Goal: Transaction & Acquisition: Purchase product/service

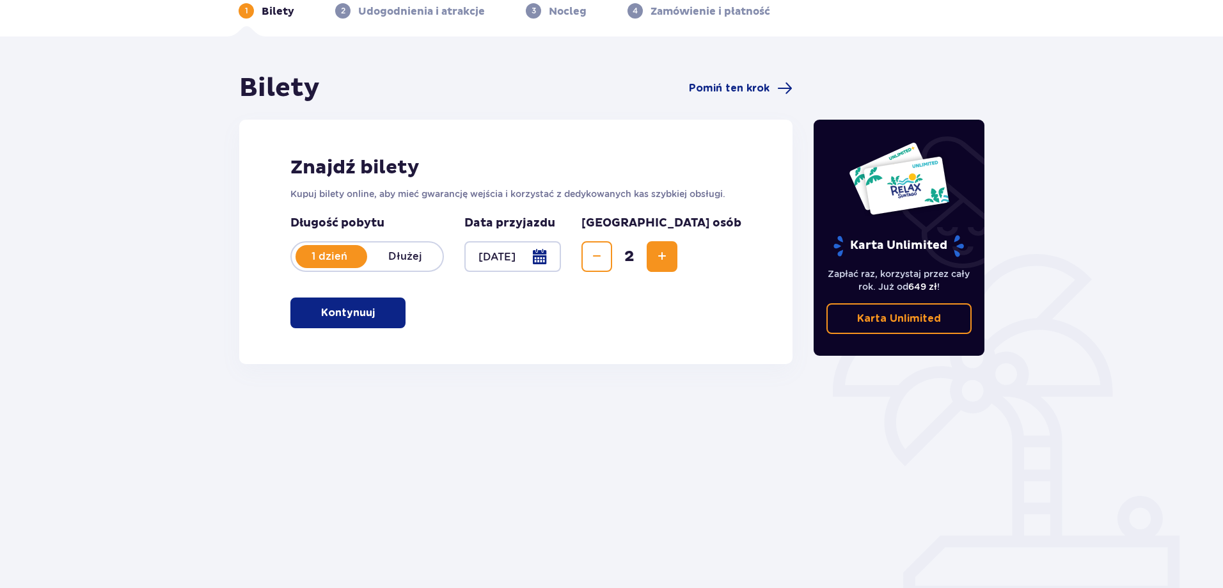
scroll to position [64, 0]
click at [368, 308] on button "Kontynuuj" at bounding box center [347, 312] width 115 height 31
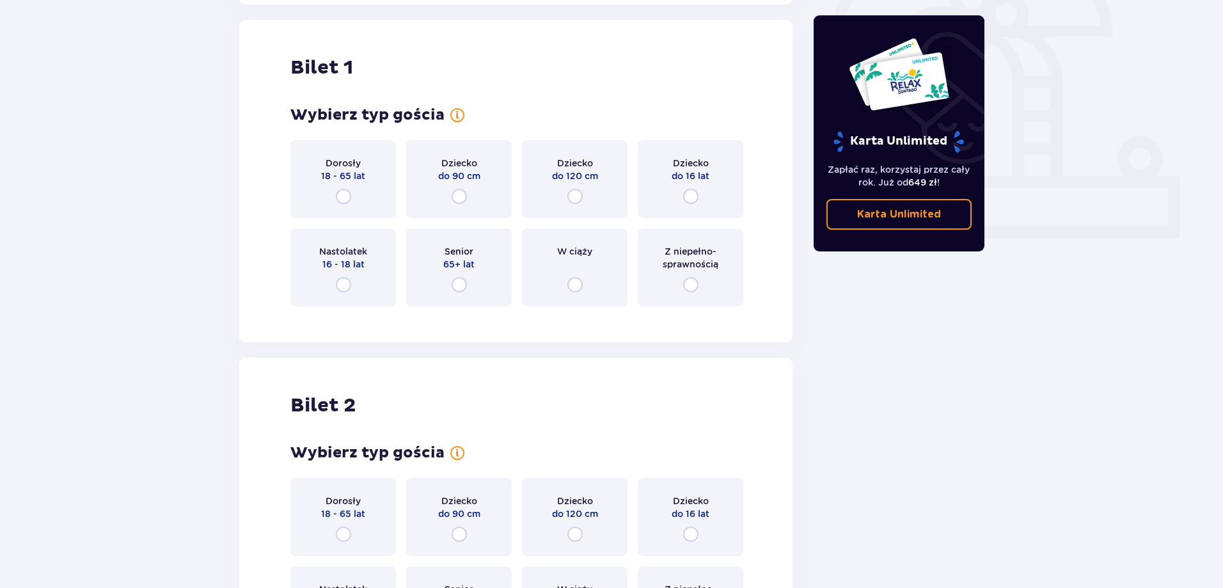
scroll to position [427, 0]
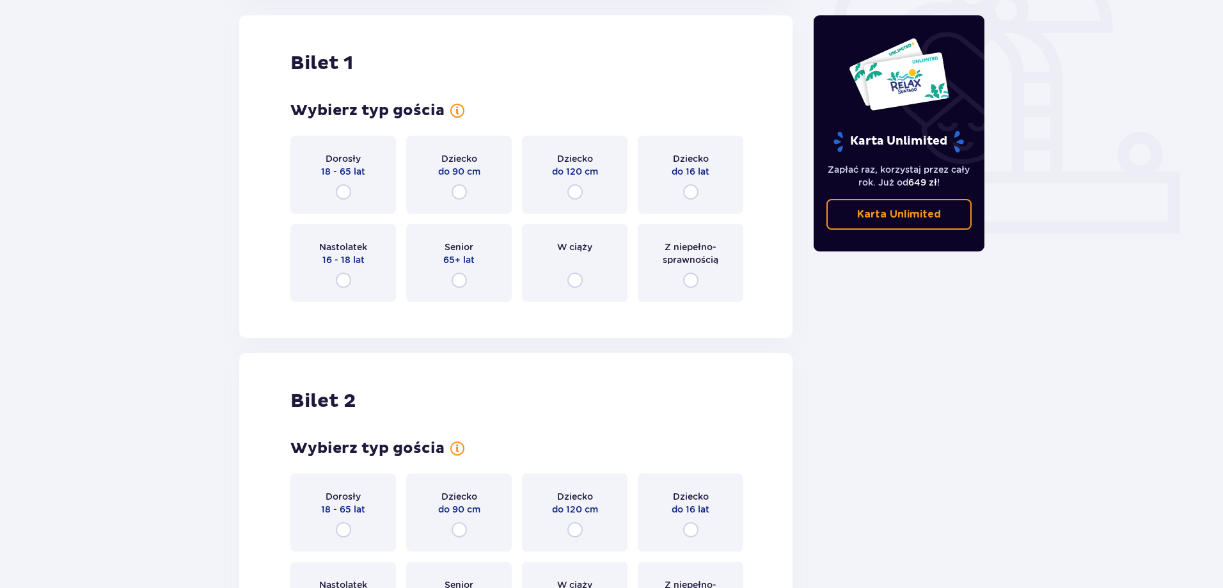
drag, startPoint x: 344, startPoint y: 200, endPoint x: 342, endPoint y: 192, distance: 8.1
click at [342, 193] on div "Dorosły 18 - 65 lat" at bounding box center [343, 175] width 106 height 78
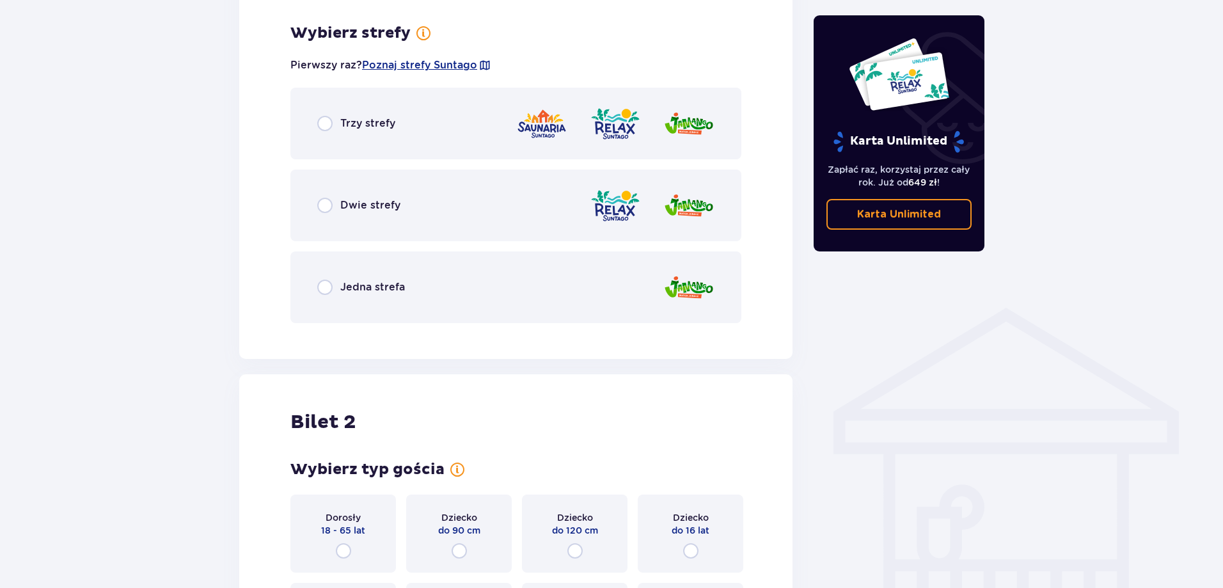
scroll to position [740, 0]
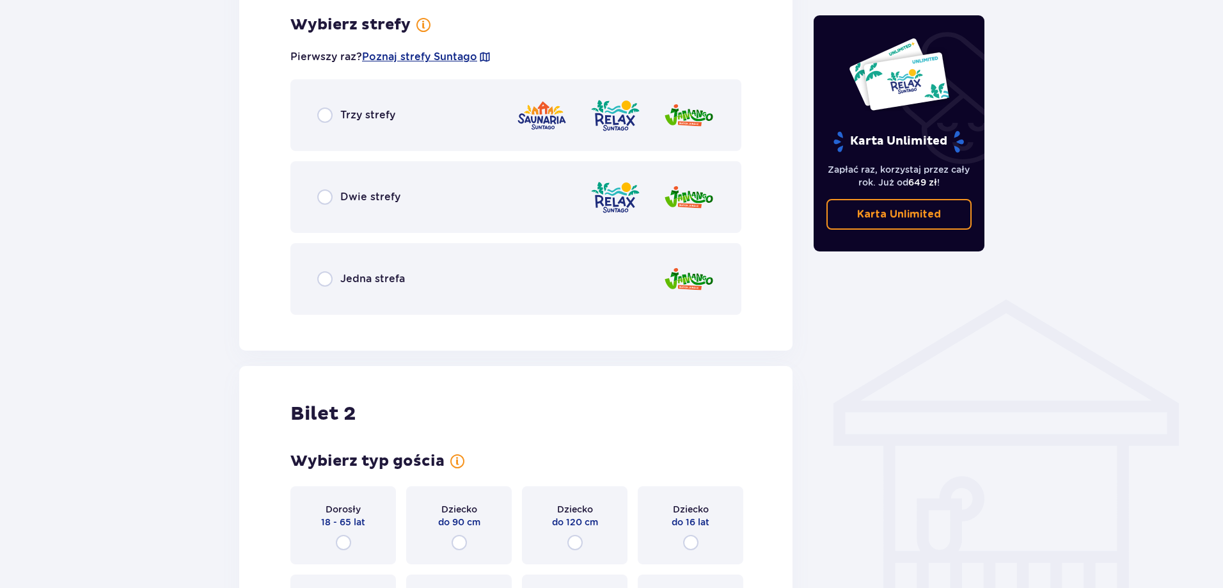
click at [314, 95] on div "Trzy strefy" at bounding box center [515, 115] width 451 height 72
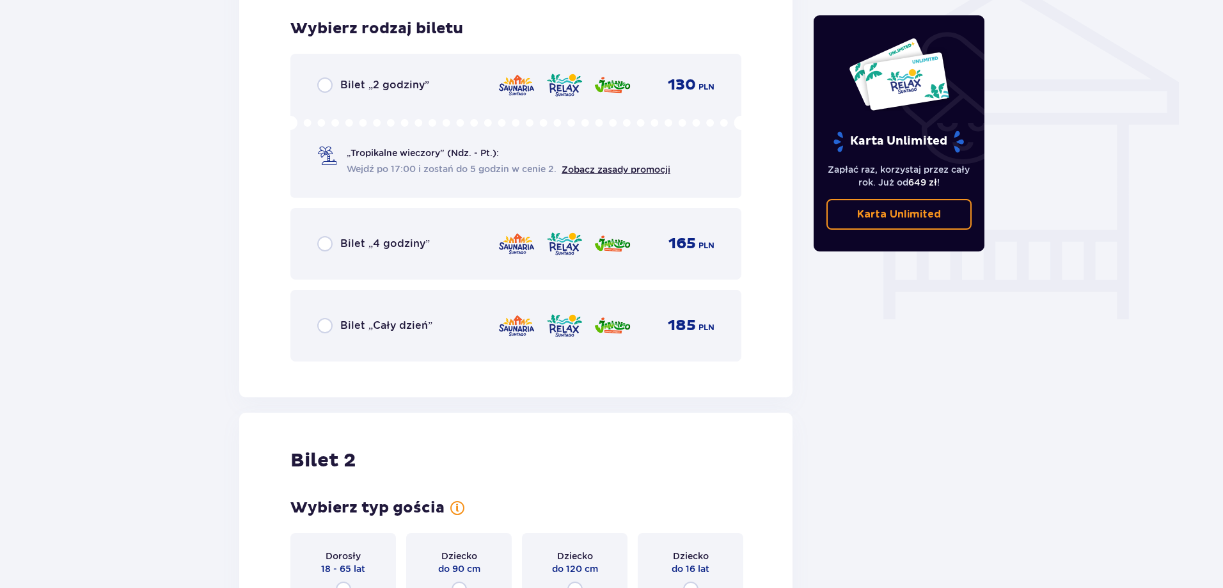
scroll to position [1065, 0]
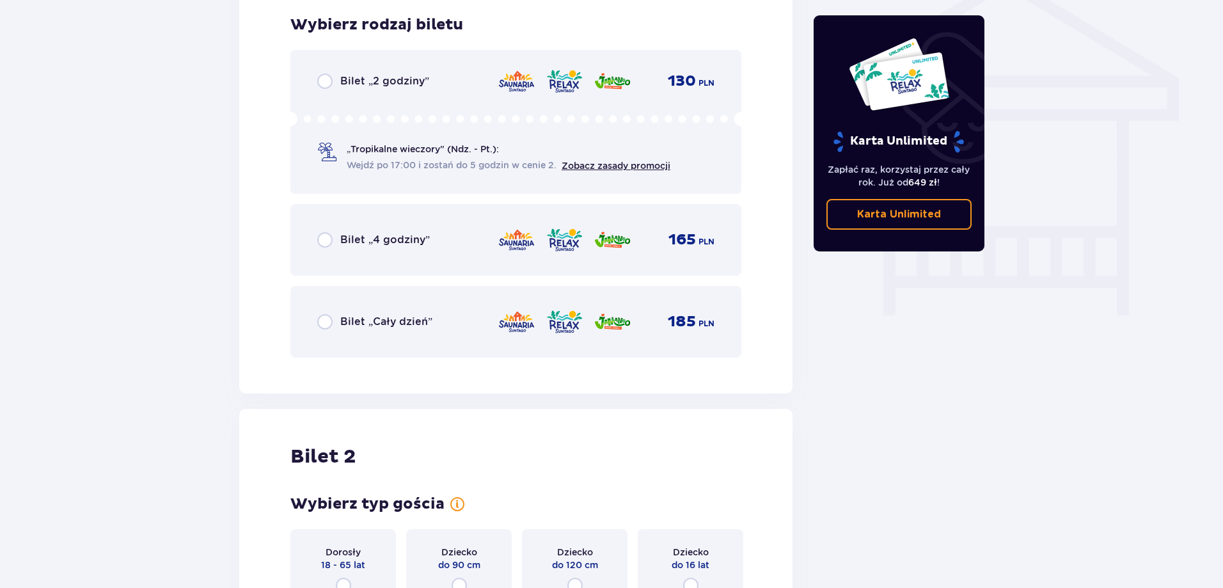
click at [340, 321] on div "Bilet „Cały dzień”" at bounding box center [374, 321] width 115 height 15
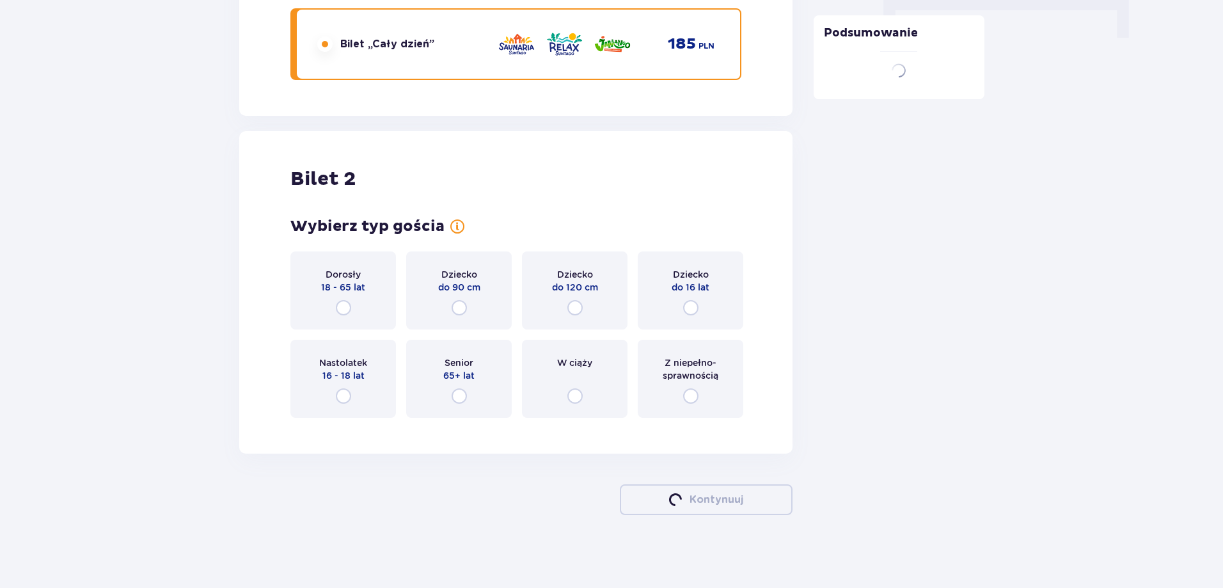
scroll to position [1346, 0]
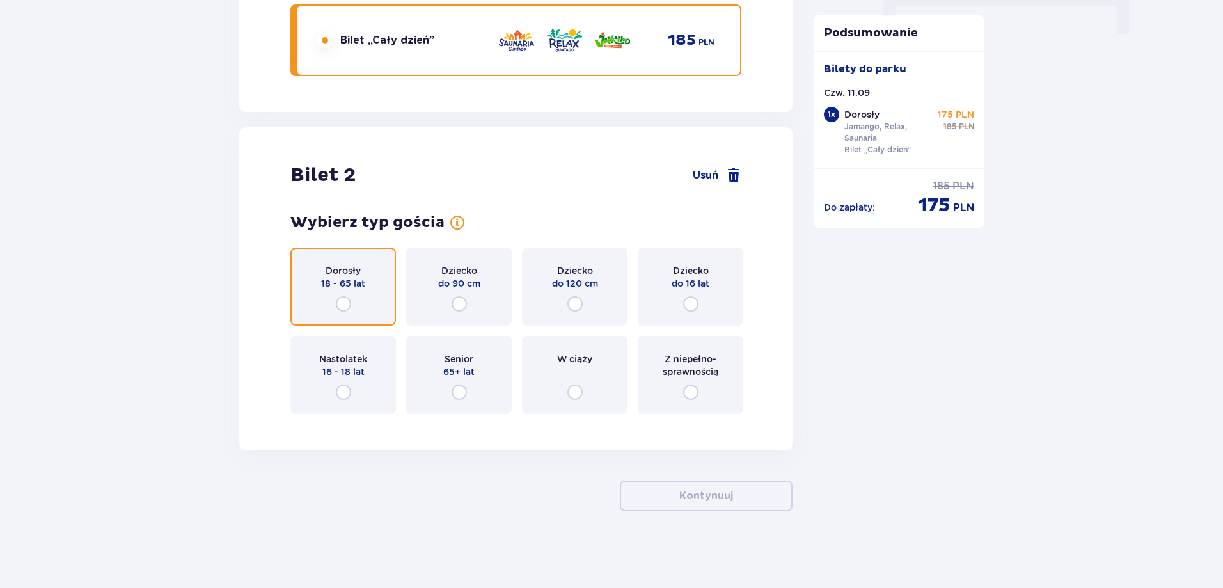
click at [337, 301] on input "radio" at bounding box center [343, 303] width 15 height 15
radio input "true"
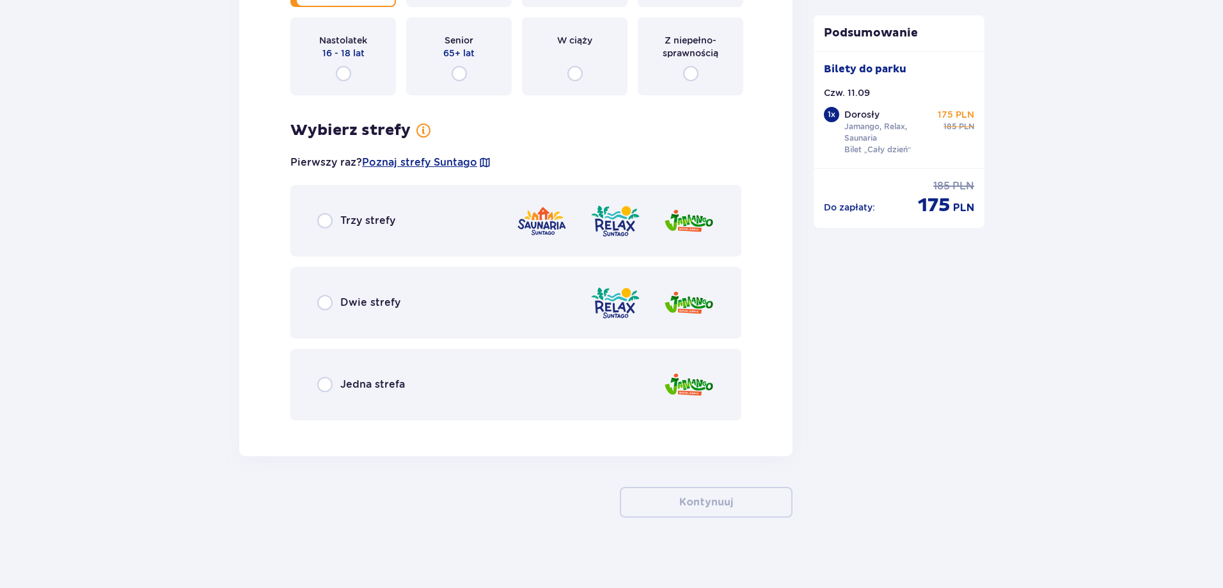
scroll to position [1671, 0]
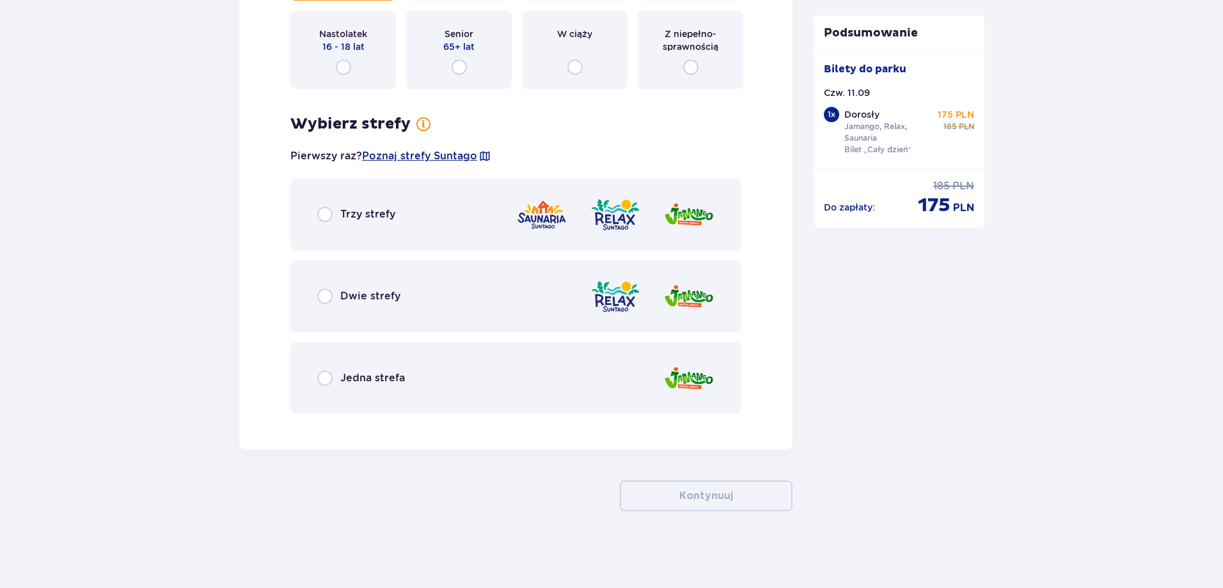
drag, startPoint x: 315, startPoint y: 222, endPoint x: 328, endPoint y: 226, distance: 13.4
click at [315, 221] on div "Trzy strefy" at bounding box center [515, 215] width 451 height 72
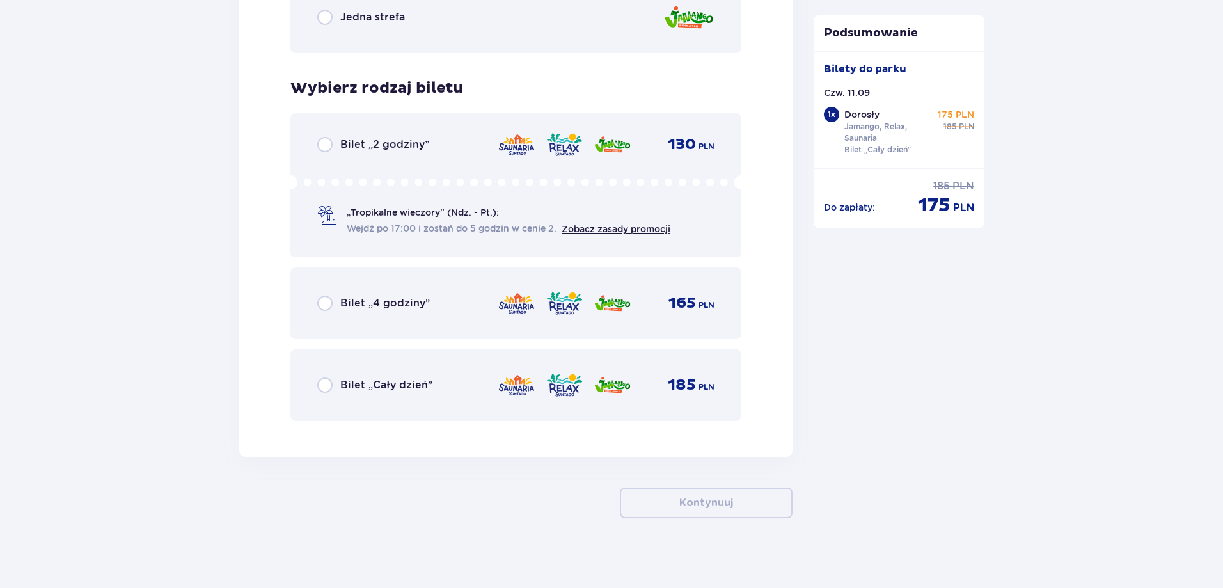
scroll to position [2039, 0]
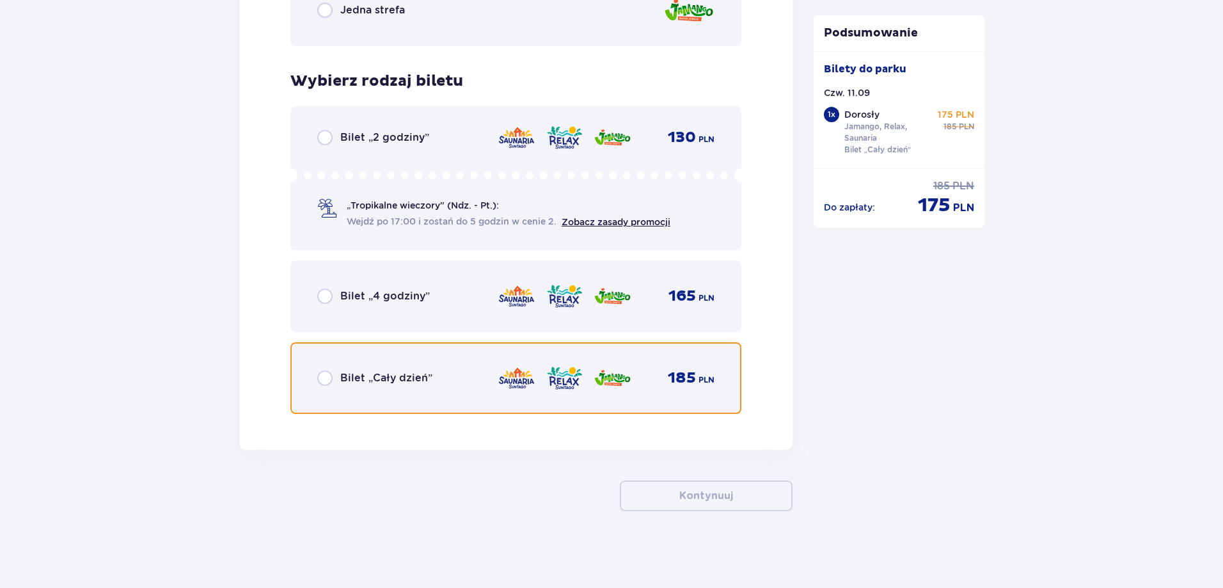
click at [330, 382] on input "radio" at bounding box center [324, 377] width 15 height 15
radio input "true"
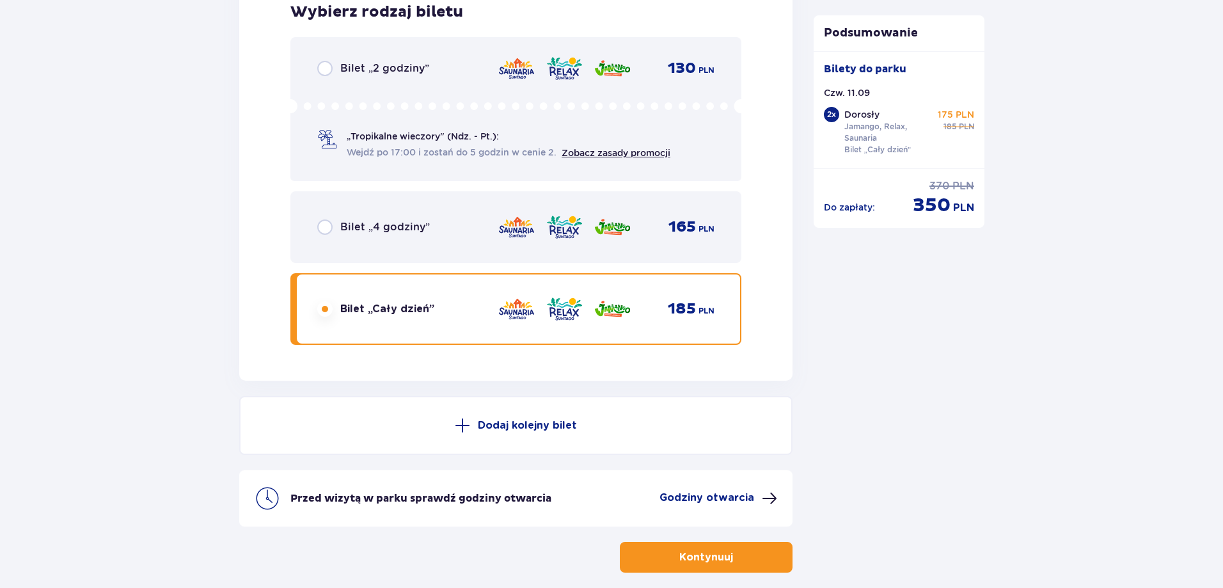
scroll to position [2170, 0]
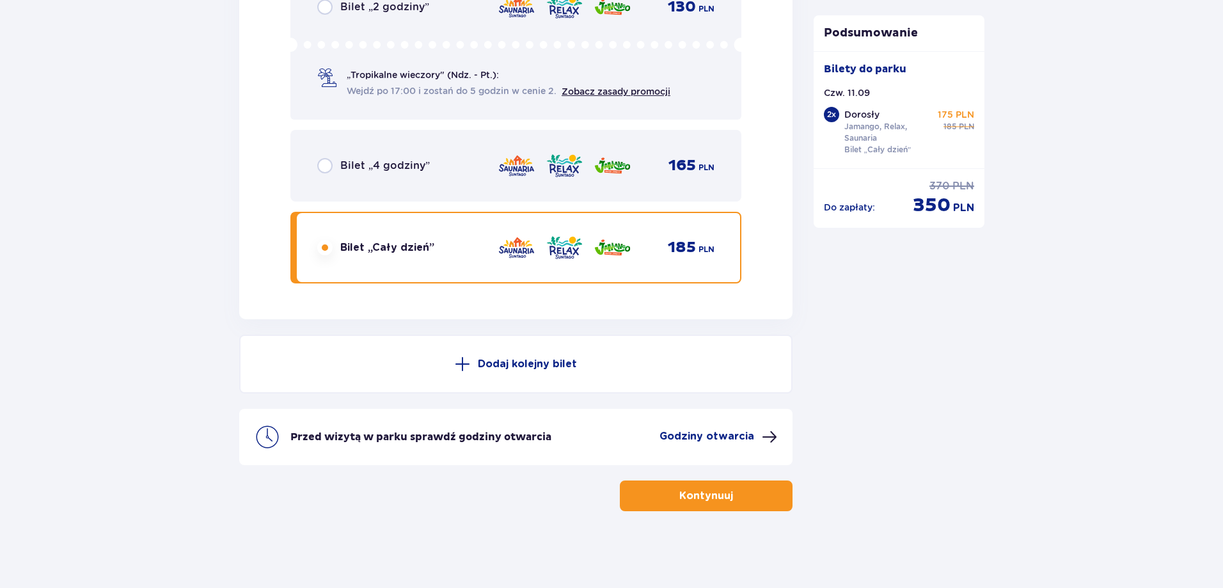
click at [742, 498] on span "button" at bounding box center [735, 495] width 15 height 15
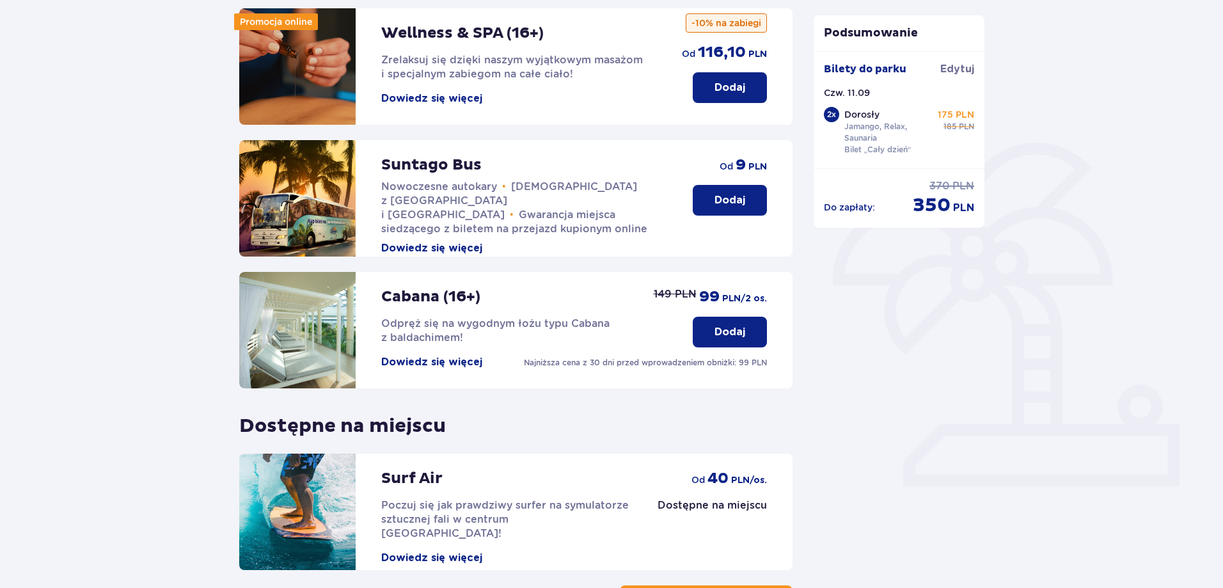
scroll to position [280, 0]
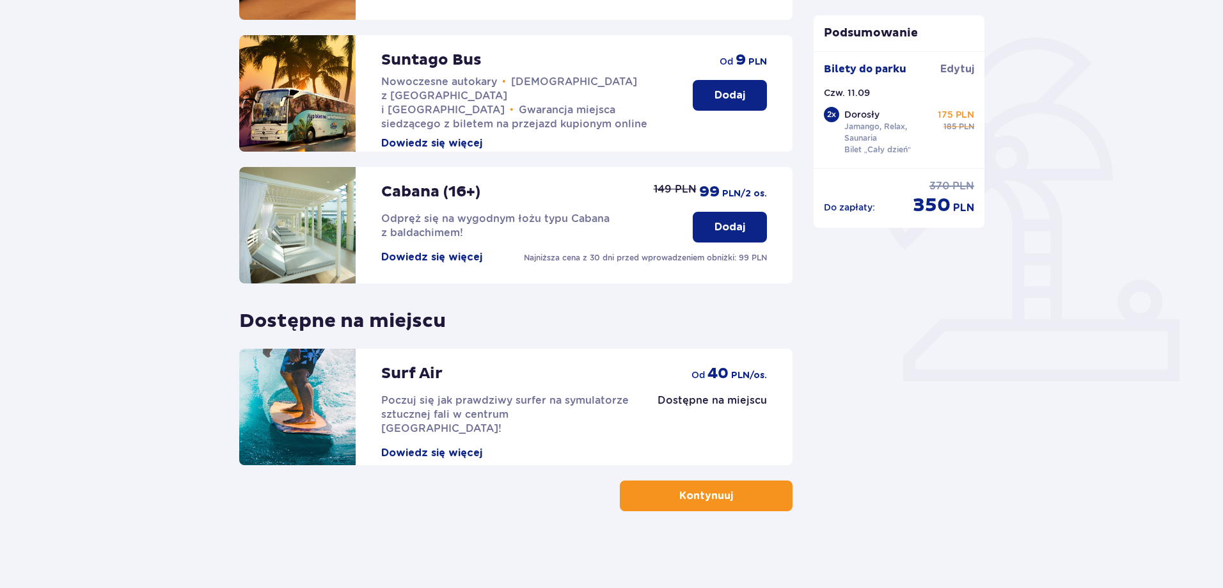
click at [754, 489] on button "Kontynuuj" at bounding box center [706, 496] width 173 height 31
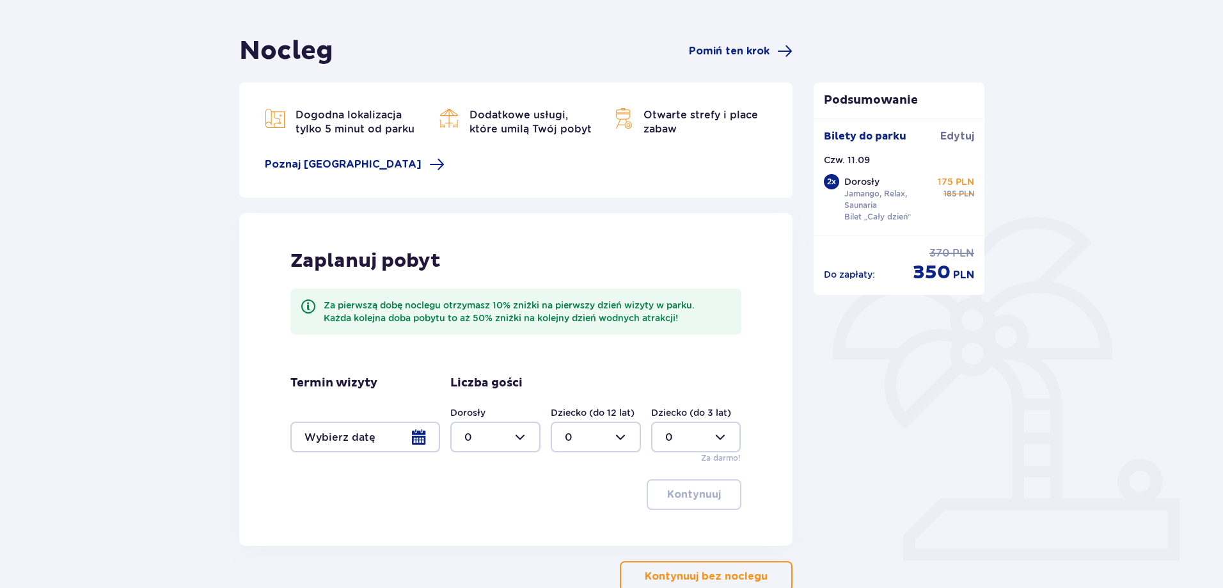
scroll to position [181, 0]
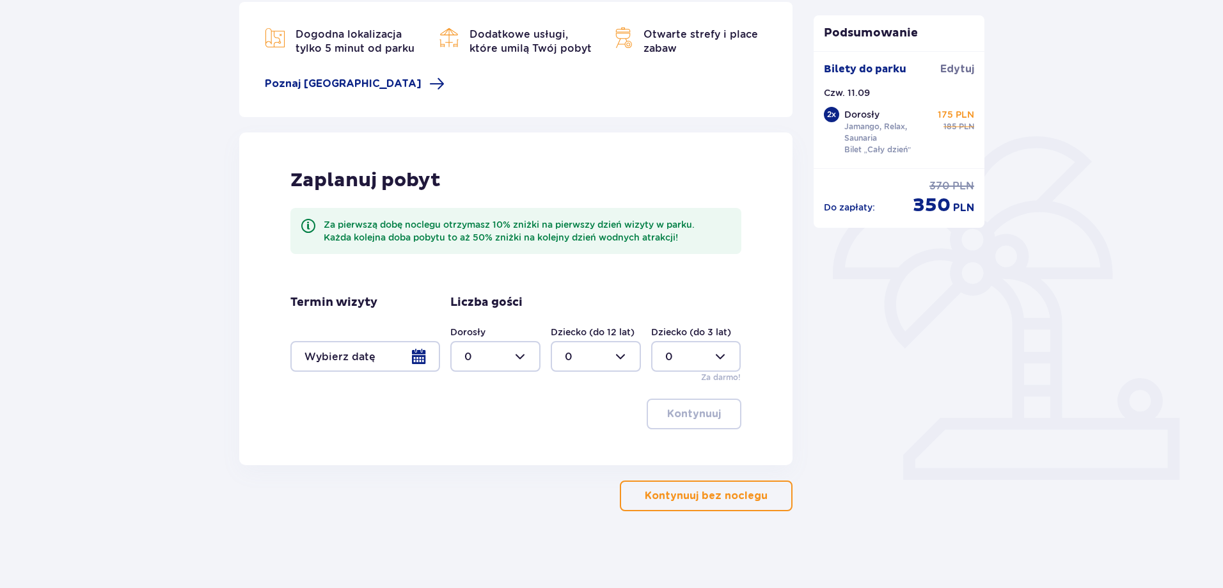
click at [699, 484] on button "Kontynuuj bez noclegu" at bounding box center [706, 496] width 173 height 31
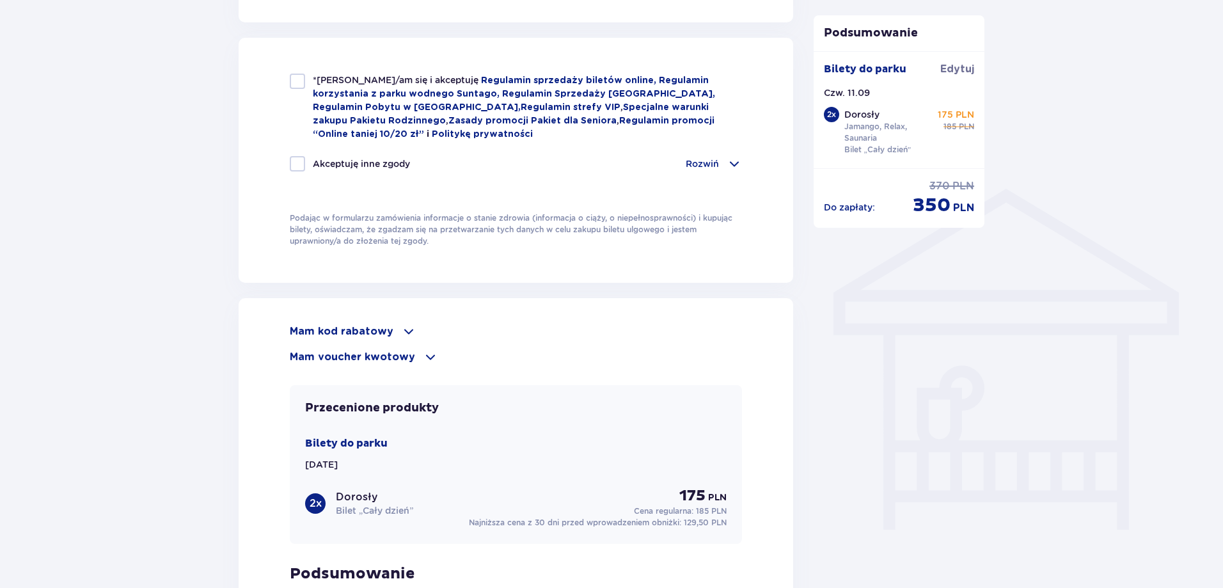
scroll to position [832, 0]
